Goal: Find specific page/section: Find specific page/section

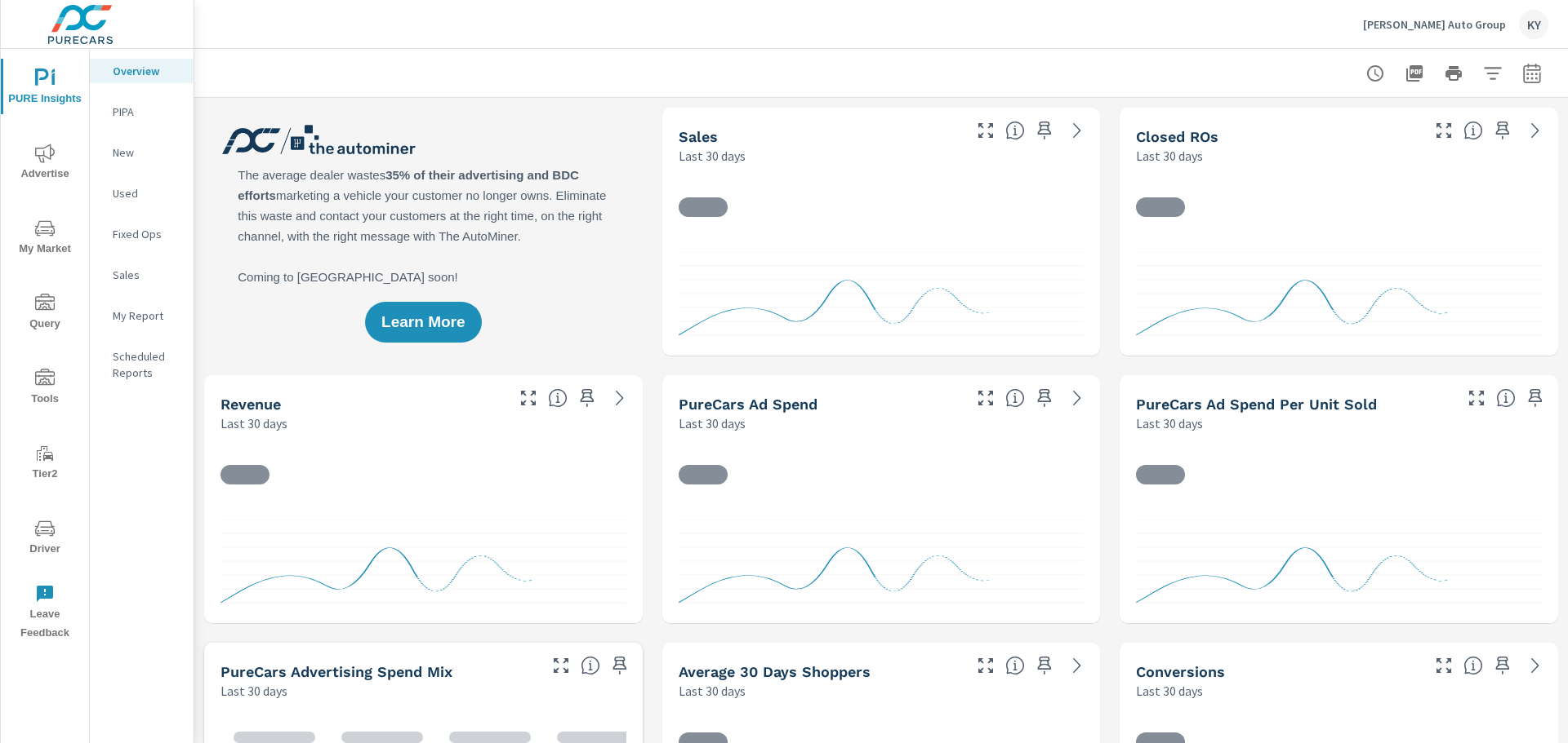
click at [43, 549] on span "Driver" at bounding box center [45, 539] width 79 height 40
